Goal: Information Seeking & Learning: Find specific page/section

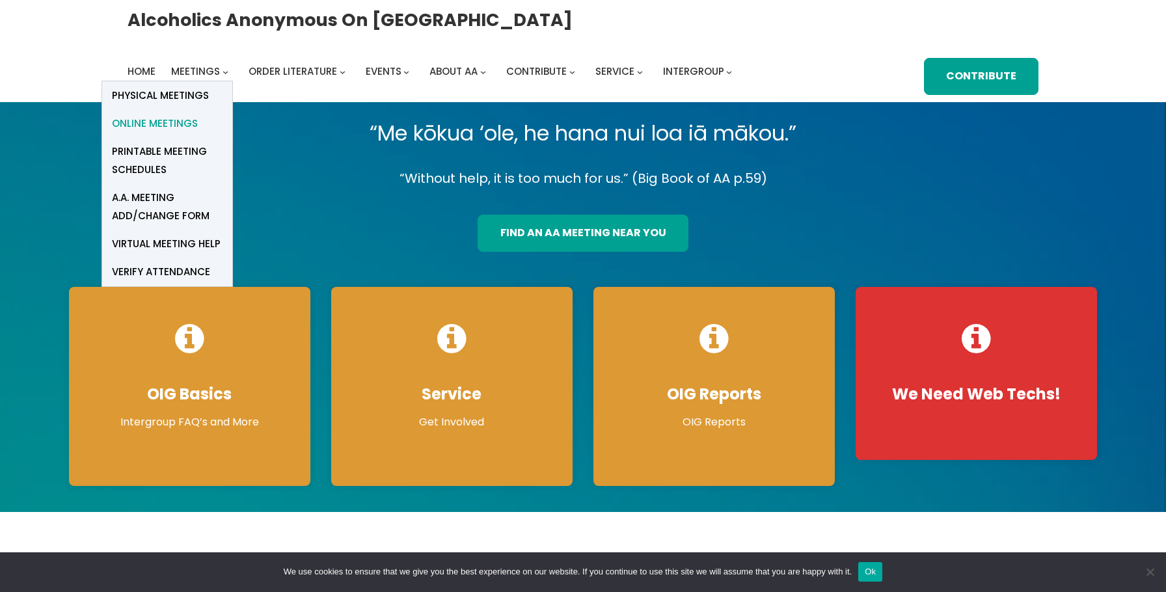
click at [170, 118] on span "Online Meetings" at bounding box center [155, 124] width 86 height 18
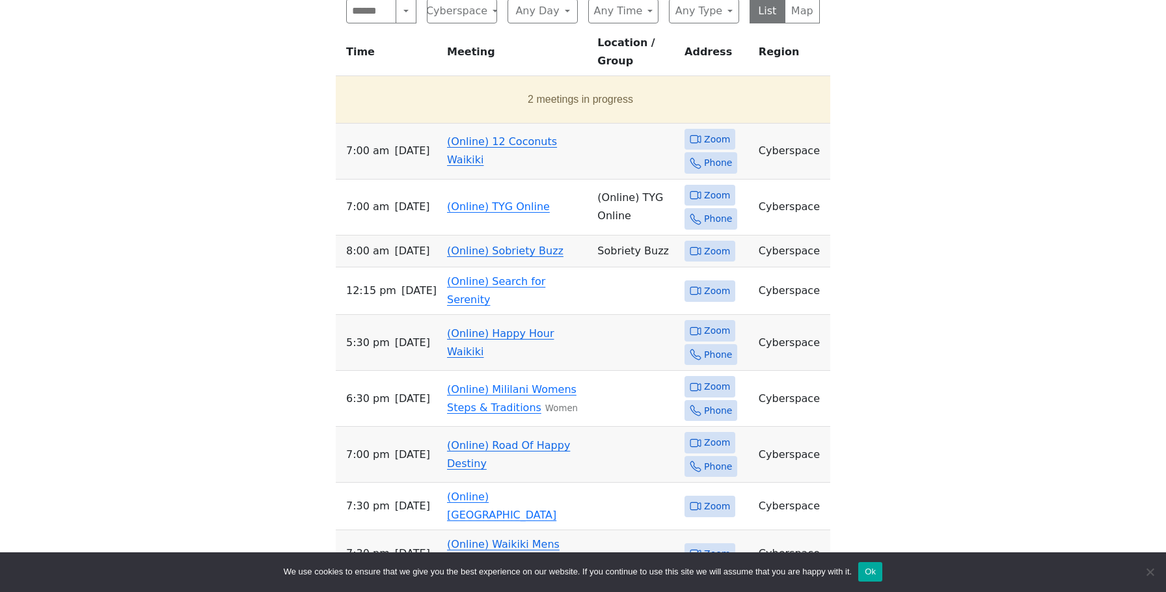
click at [483, 135] on link "(Online) 12 Coconuts Waikiki" at bounding box center [502, 150] width 110 height 31
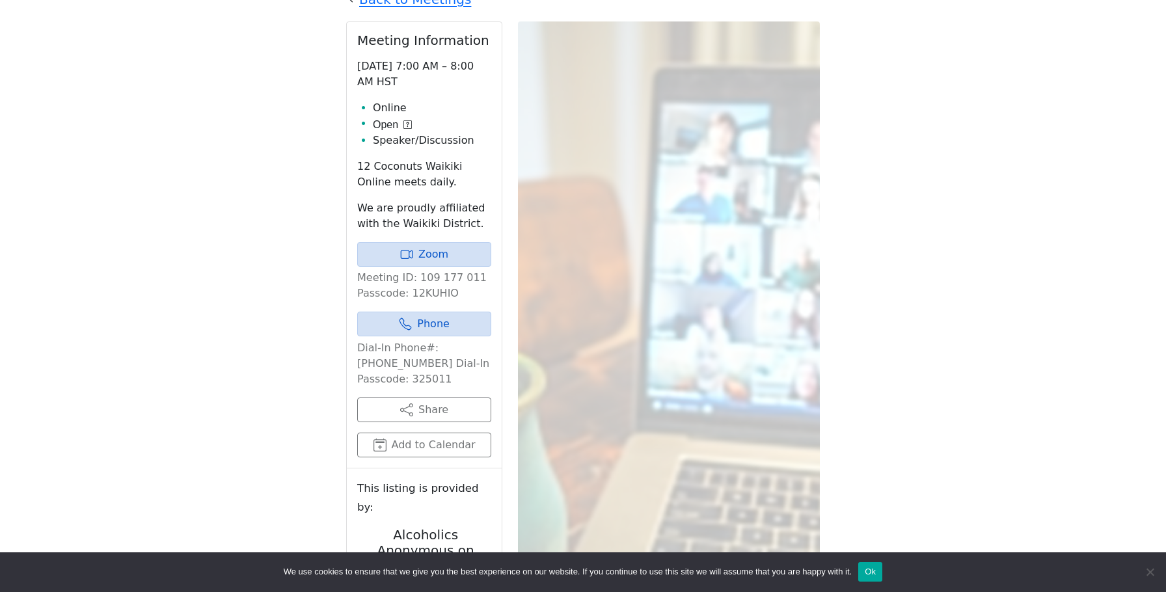
scroll to position [585, 0]
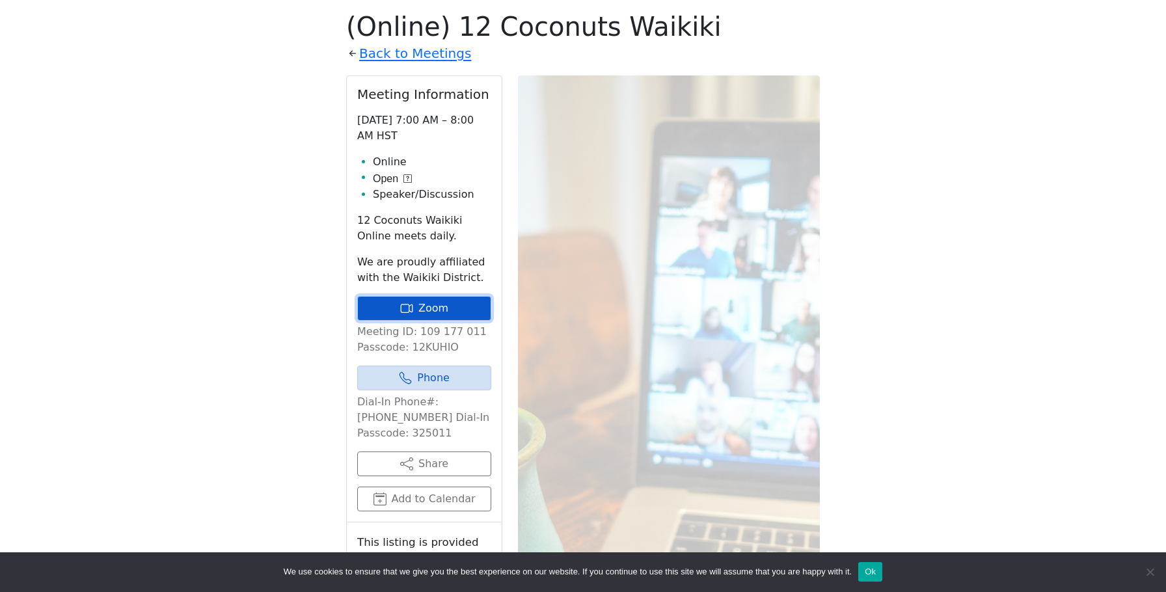
click at [415, 310] on link "Zoom" at bounding box center [424, 308] width 134 height 25
